Goal: Navigation & Orientation: Find specific page/section

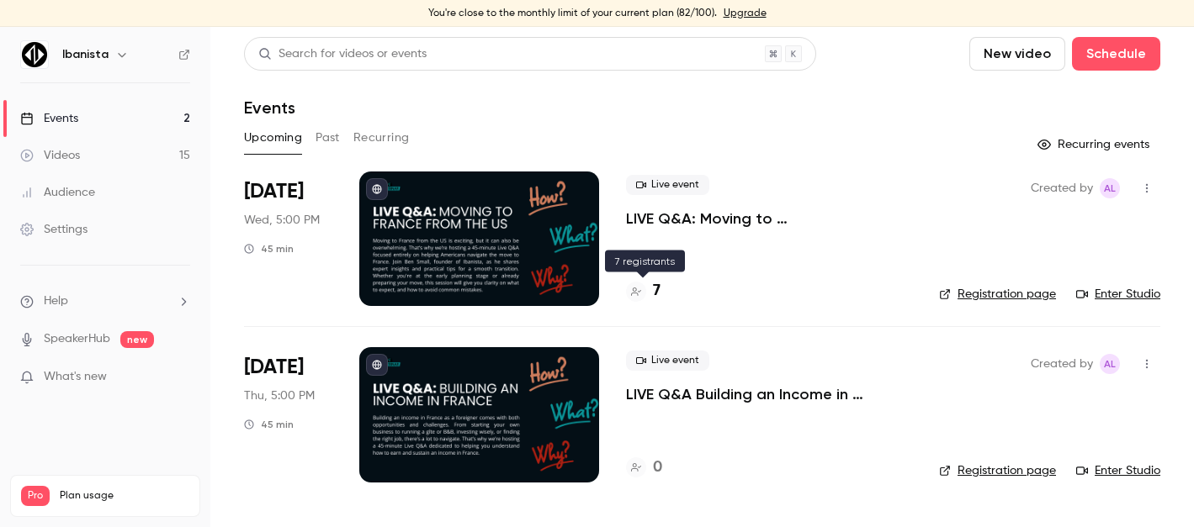
click at [658, 287] on h4 "7" at bounding box center [657, 291] width 8 height 23
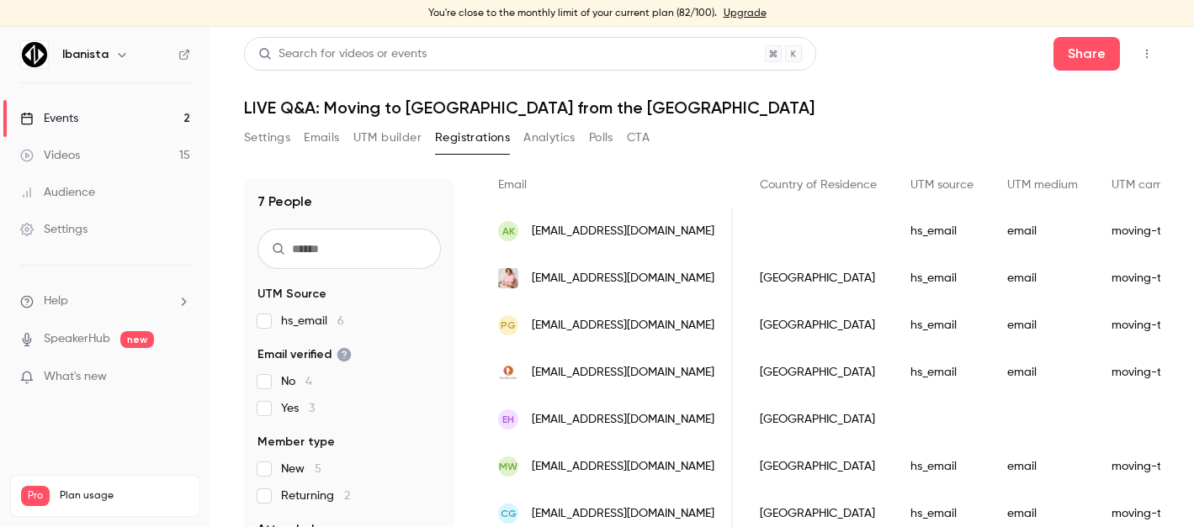
scroll to position [20, 0]
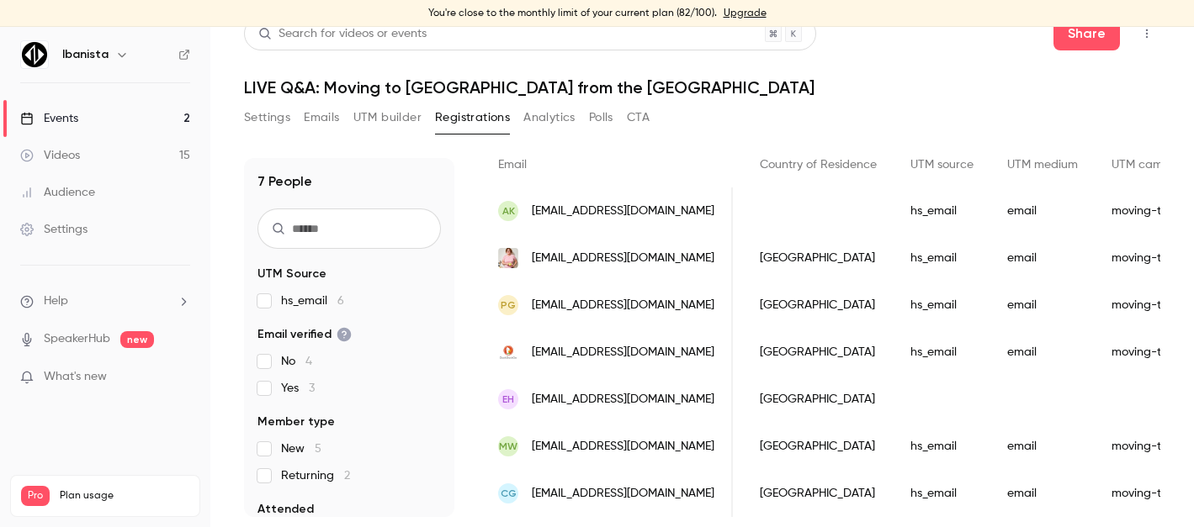
click at [73, 131] on link "Events 2" at bounding box center [105, 118] width 210 height 37
